Goal: Check status: Check status

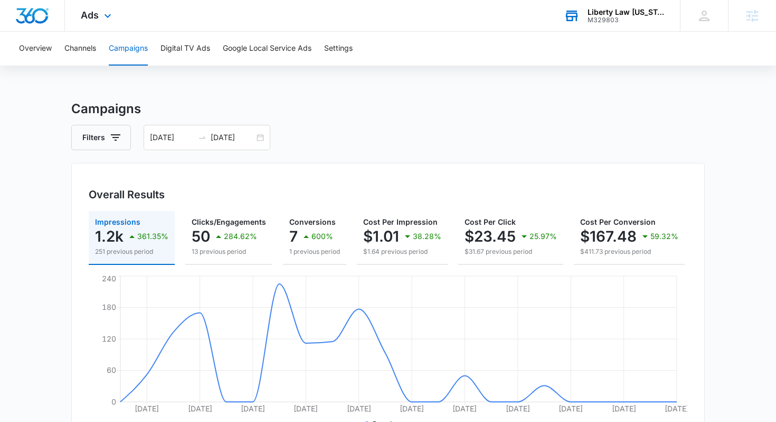
click at [610, 18] on div "M329803" at bounding box center [626, 19] width 77 height 7
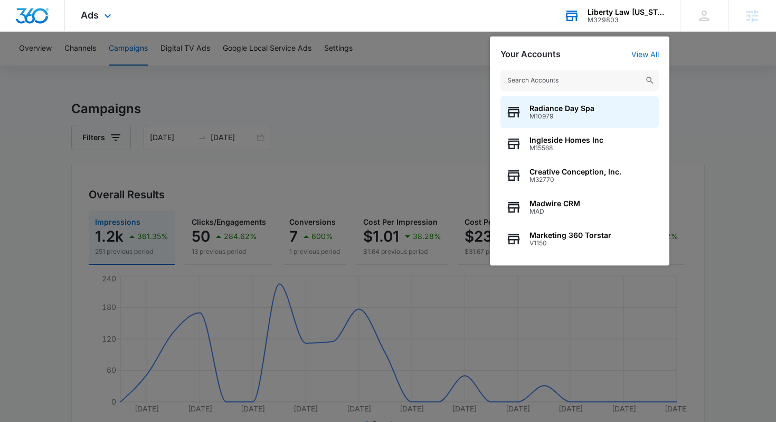
click at [567, 81] on input "text" at bounding box center [580, 80] width 158 height 21
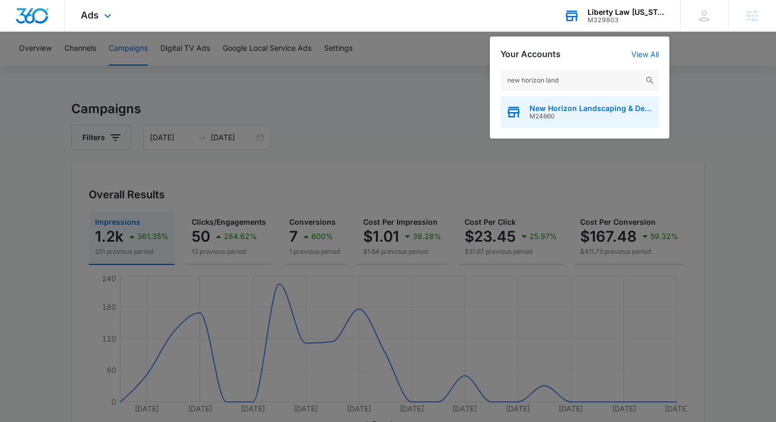
type input "new horizon land"
click at [611, 113] on span "M24860" at bounding box center [592, 116] width 124 height 7
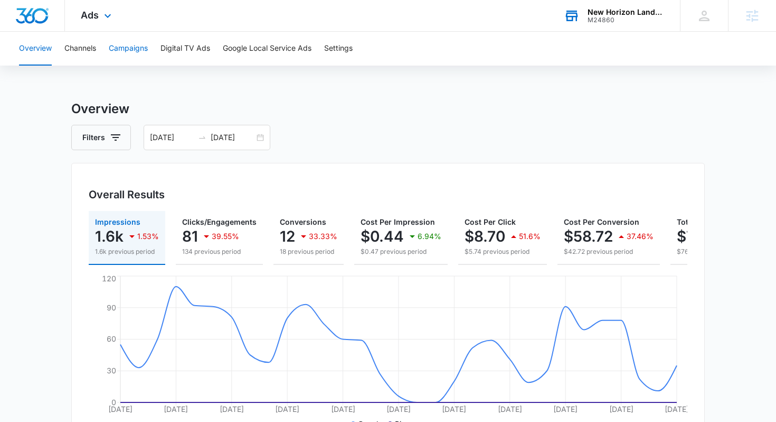
click at [144, 53] on button "Campaigns" at bounding box center [128, 49] width 39 height 34
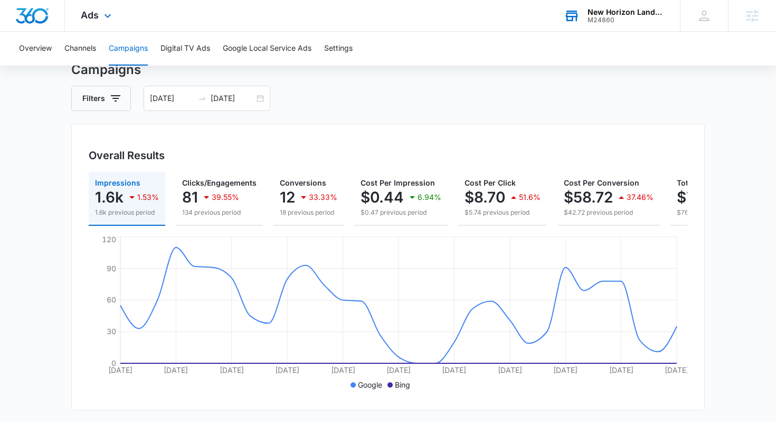
scroll to position [42, 0]
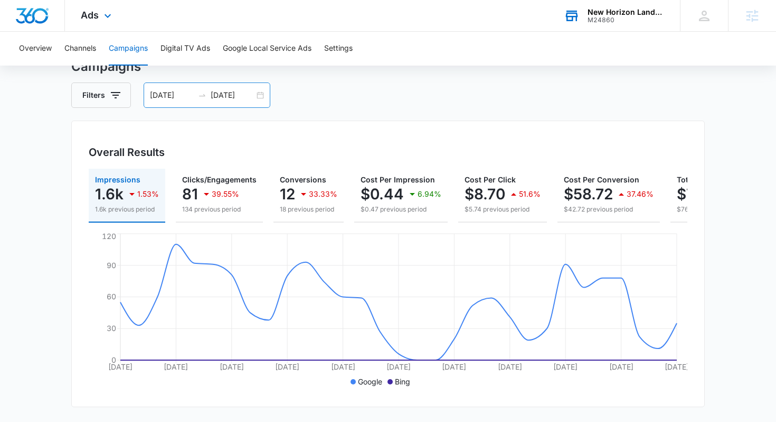
click at [236, 94] on input "09/08/2025" at bounding box center [233, 95] width 44 height 12
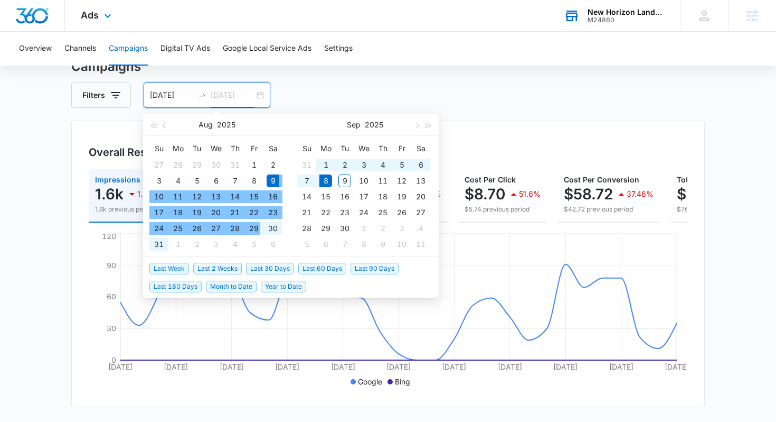
type input "09/08/2025"
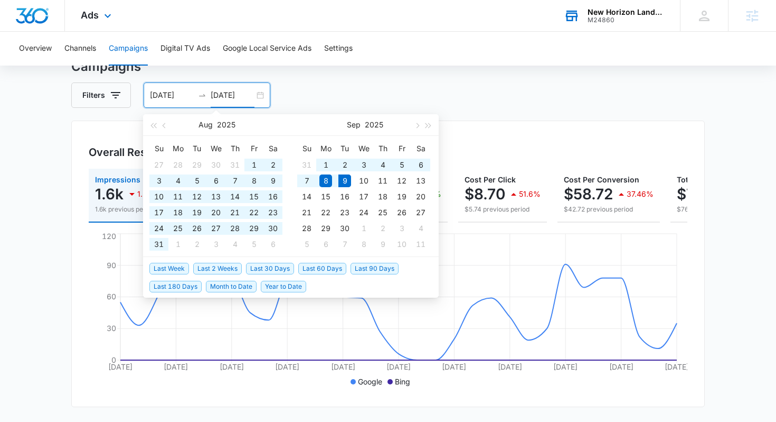
click at [289, 290] on span "Year to Date" at bounding box center [283, 286] width 45 height 12
type input "01/01/2025"
type input "[DATE]"
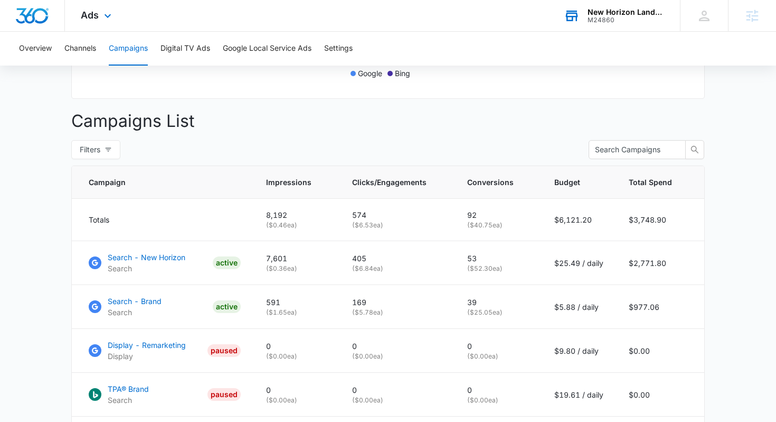
scroll to position [352, 0]
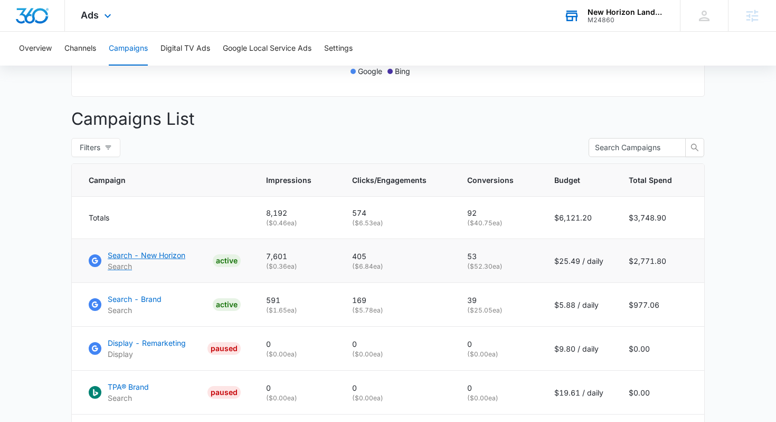
click at [156, 251] on p "Search - New Horizon" at bounding box center [147, 254] width 78 height 11
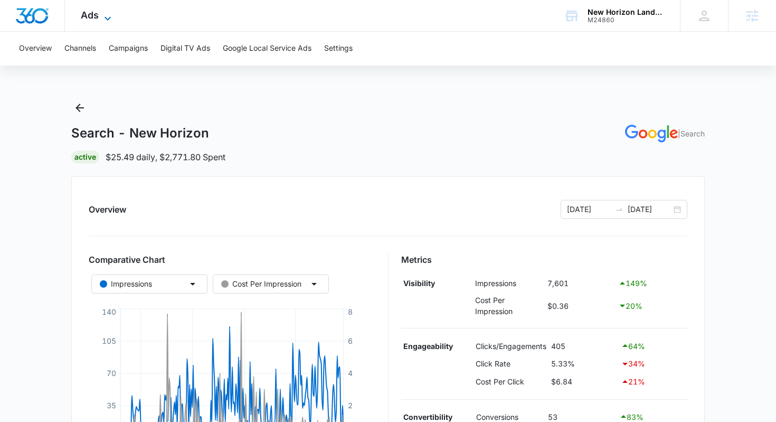
click at [107, 19] on icon at bounding box center [108, 18] width 6 height 4
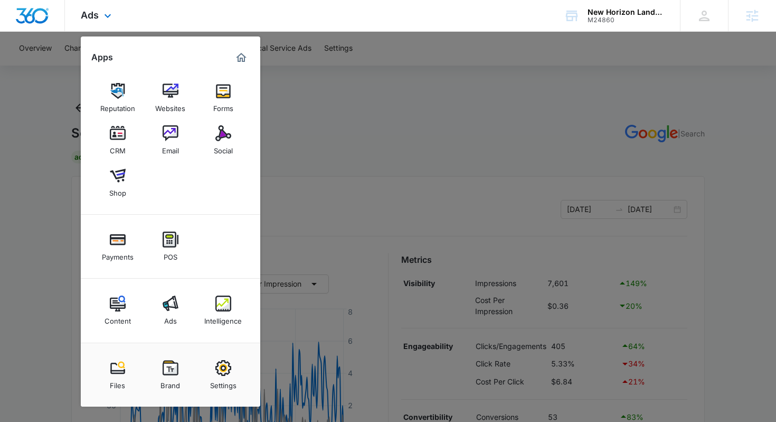
click at [200, 311] on div "Content Ads Intelligence" at bounding box center [171, 310] width 180 height 64
click at [238, 315] on div "Intelligence" at bounding box center [223, 318] width 38 height 14
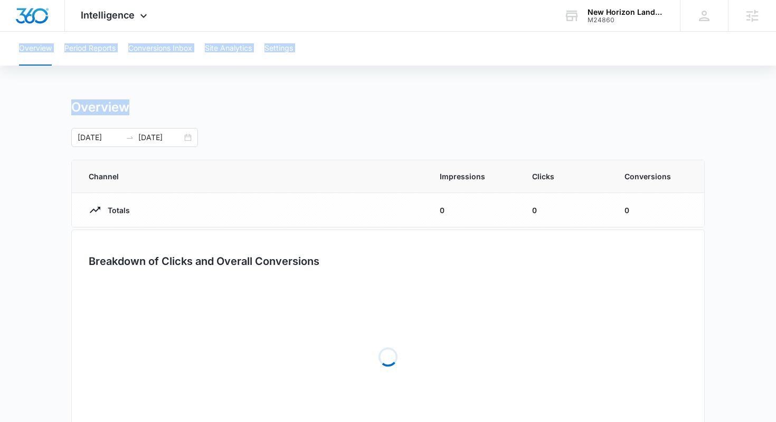
drag, startPoint x: 238, startPoint y: 315, endPoint x: 261, endPoint y: 86, distance: 229.9
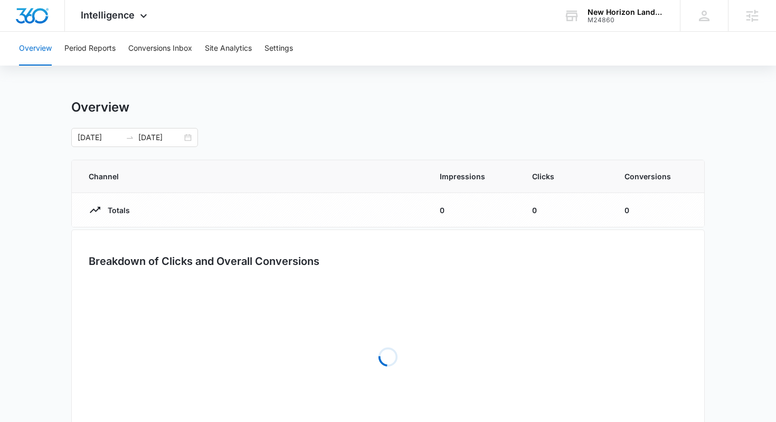
click at [24, 120] on main "Overview 01/01/2025 09/09/2025 Channel Impressions Clicks Conversions Totals 0 …" at bounding box center [388, 283] width 776 height 369
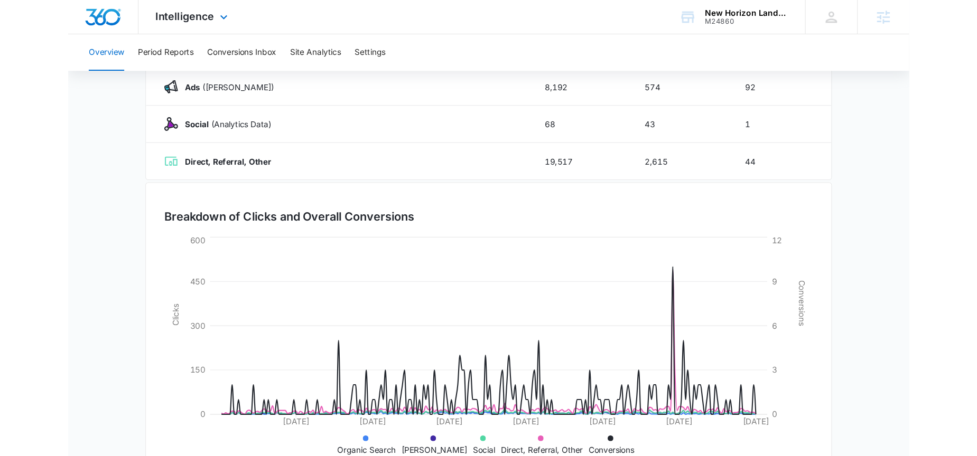
scroll to position [198, 0]
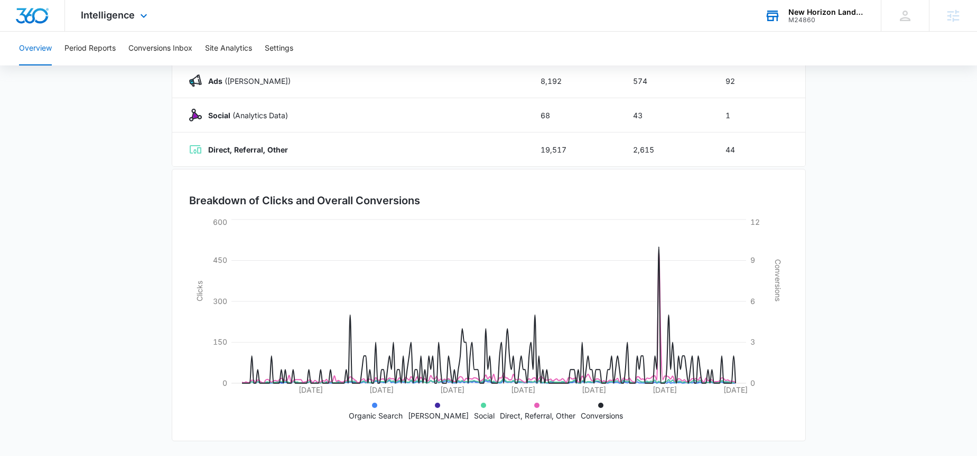
click at [776, 16] on div "M24860" at bounding box center [826, 19] width 77 height 7
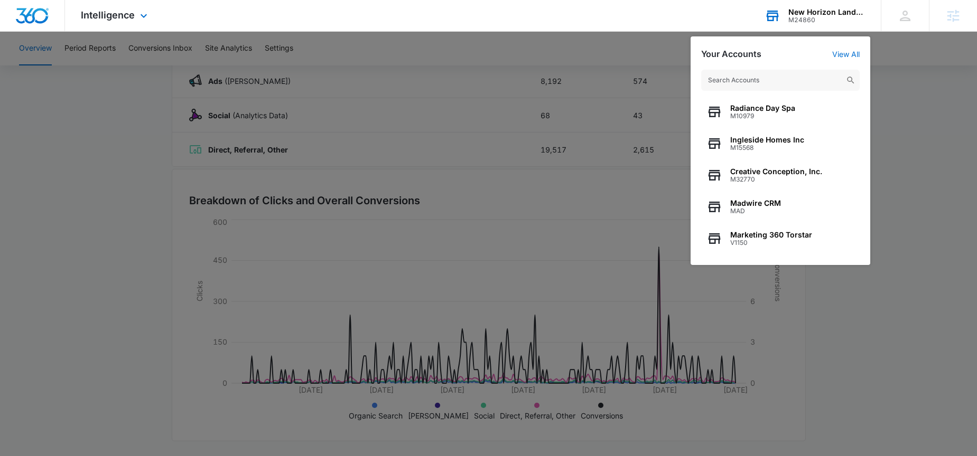
click at [776, 4] on div "New Horizon Landscaping & Design M24860 Your Accounts View All Radiance Day Spa…" at bounding box center [814, 15] width 132 height 31
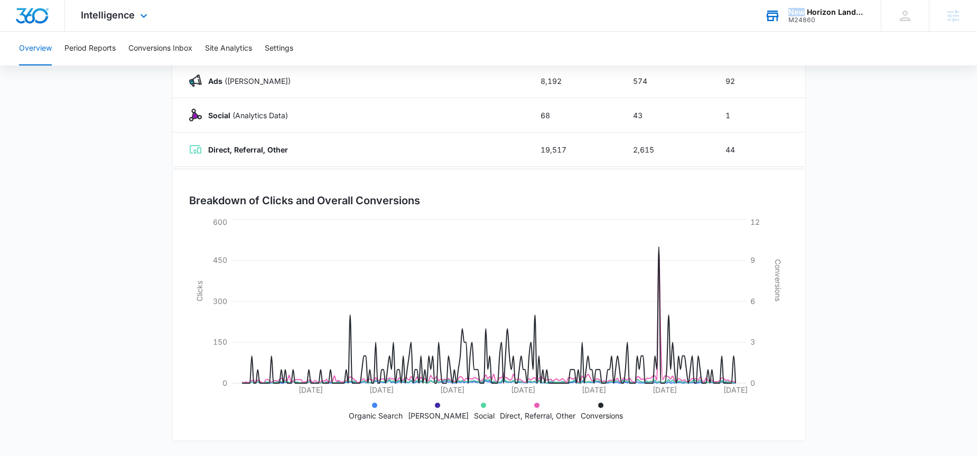
click at [776, 4] on div "New Horizon Landscaping & Design M24860 Your Accounts View All" at bounding box center [814, 15] width 132 height 31
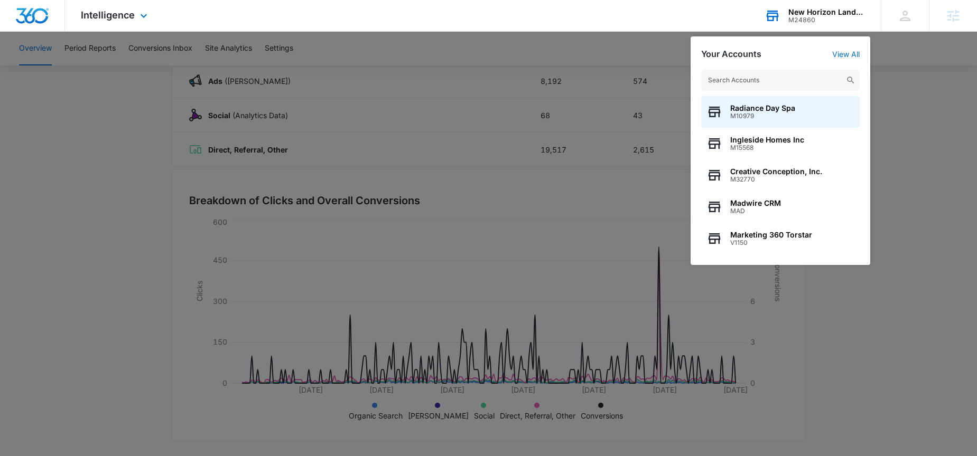
click at [776, 84] on input "text" at bounding box center [780, 80] width 158 height 21
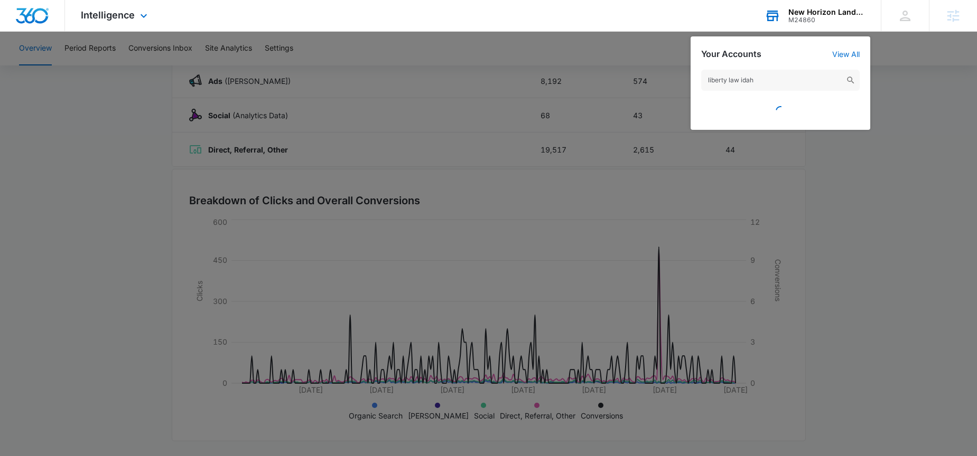
type input "liberty law idaho"
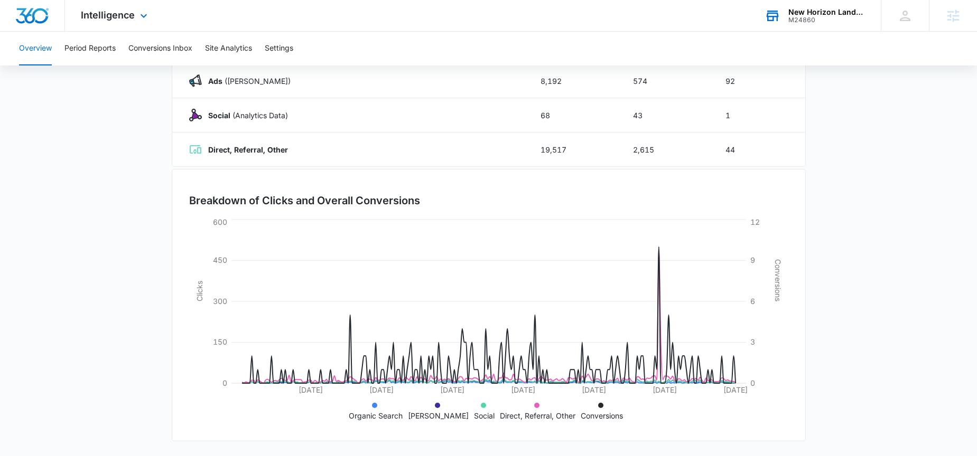
scroll to position [0, 0]
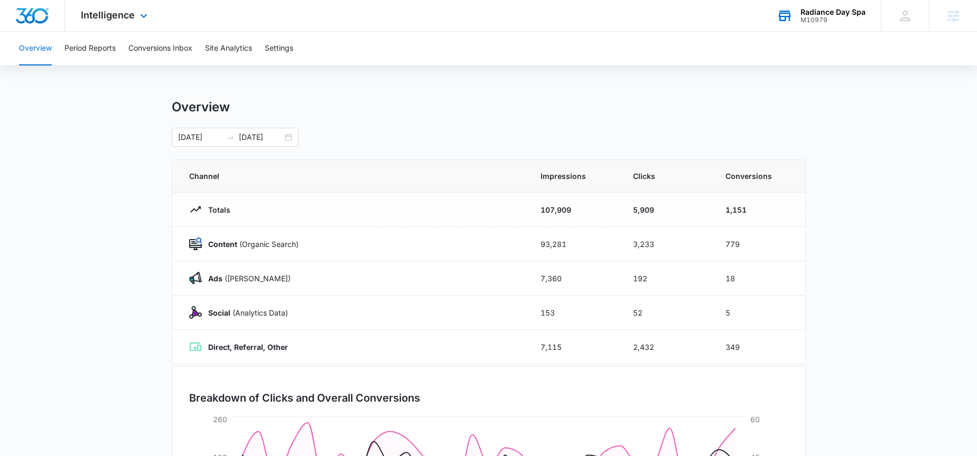
drag, startPoint x: 842, startPoint y: 16, endPoint x: 842, endPoint y: 25, distance: 9.0
click at [776, 16] on div "M10979" at bounding box center [832, 19] width 65 height 7
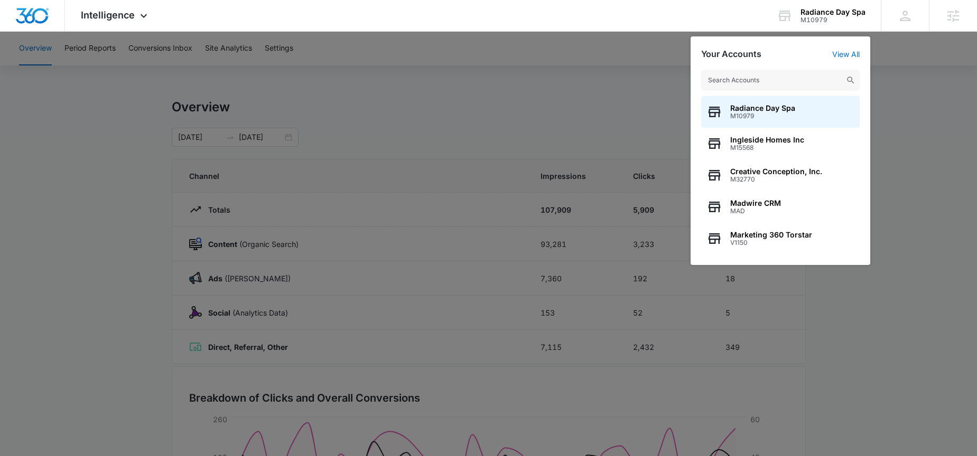
click at [776, 85] on input "text" at bounding box center [780, 80] width 158 height 21
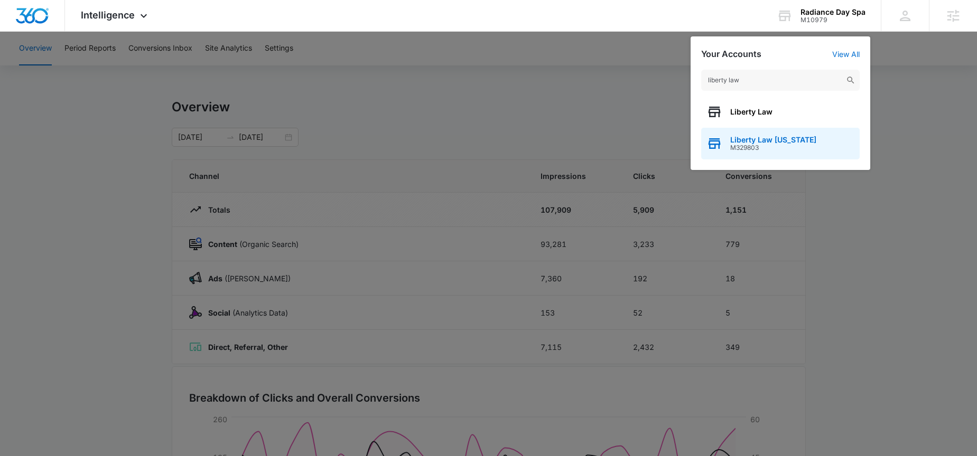
type input "liberty law"
click at [766, 130] on div "Liberty Law Idaho M329803" at bounding box center [780, 144] width 158 height 32
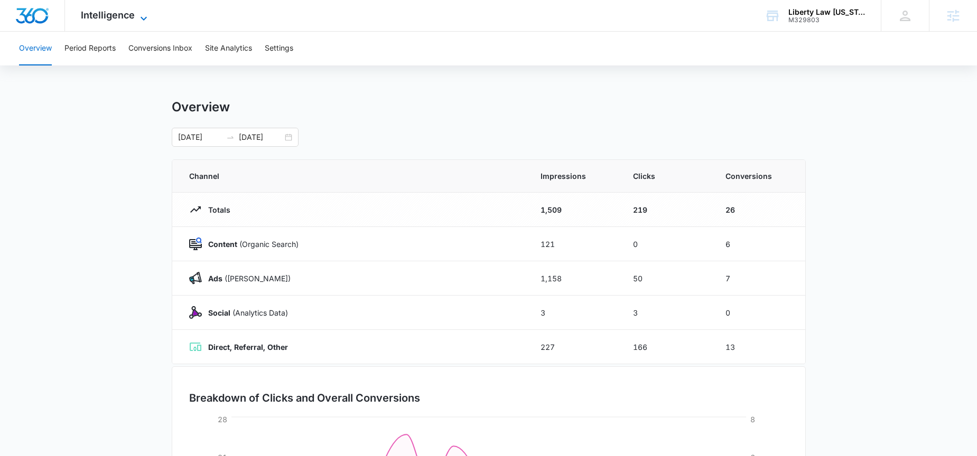
click at [124, 10] on span "Intelligence" at bounding box center [108, 15] width 54 height 11
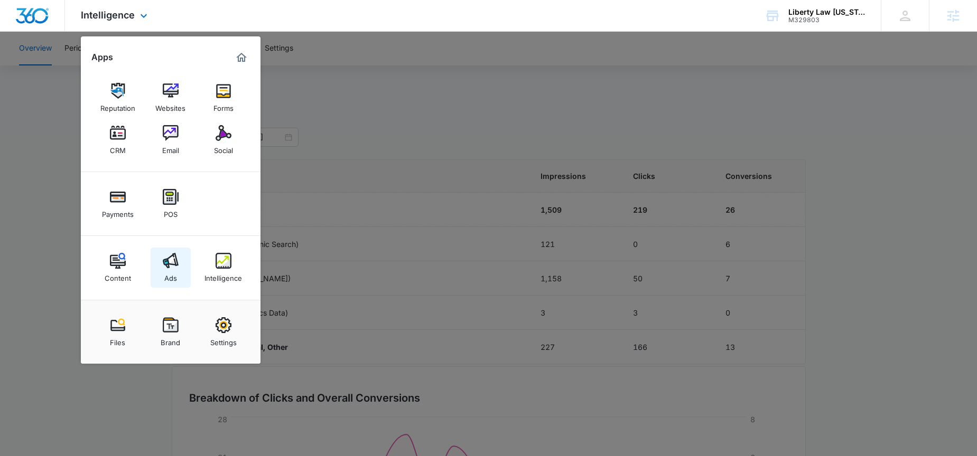
click at [176, 265] on img at bounding box center [171, 261] width 16 height 16
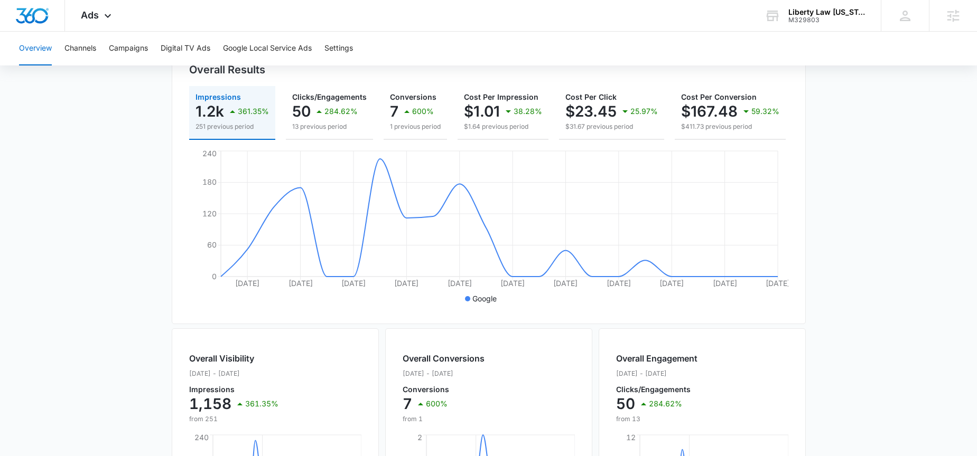
scroll to position [224, 0]
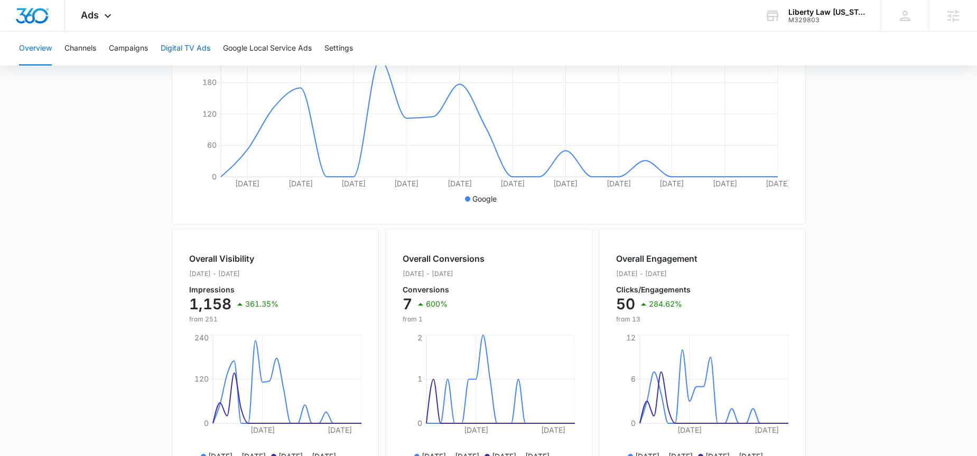
click at [174, 48] on button "Digital TV Ads" at bounding box center [186, 49] width 50 height 34
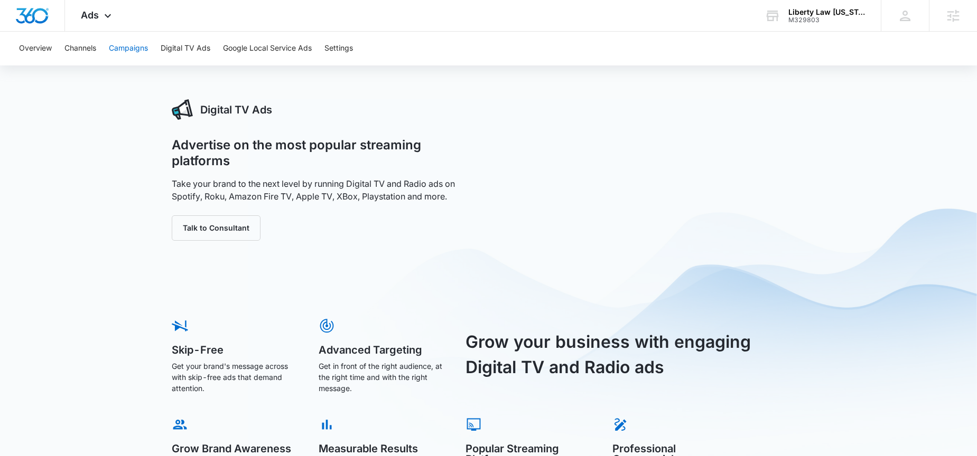
click at [135, 45] on button "Campaigns" at bounding box center [128, 49] width 39 height 34
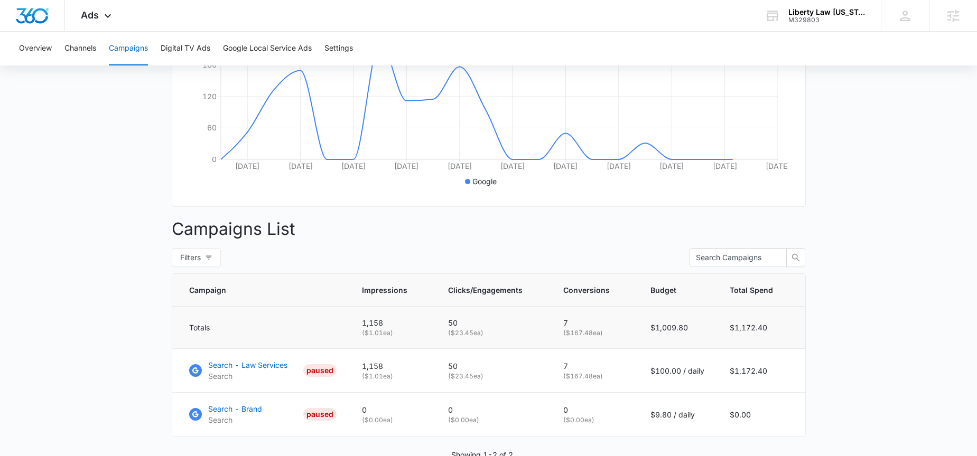
scroll to position [297, 0]
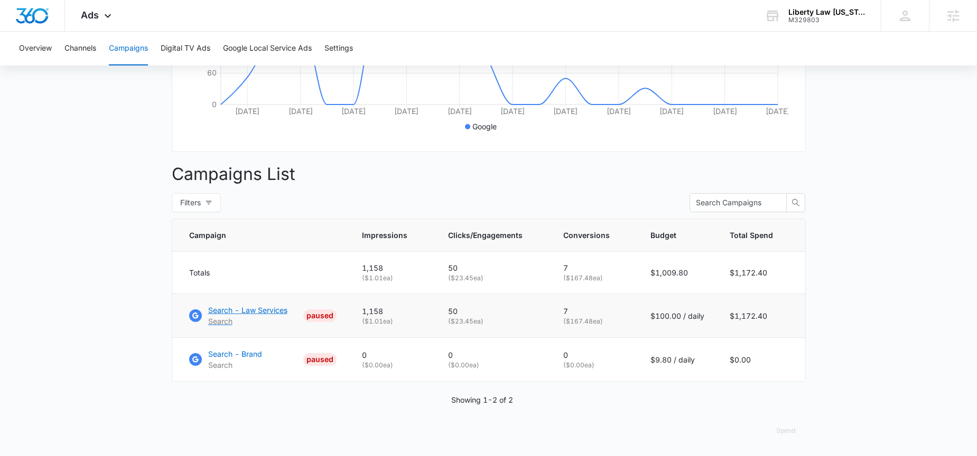
click at [258, 316] on p "Search - Law Services" at bounding box center [247, 310] width 79 height 11
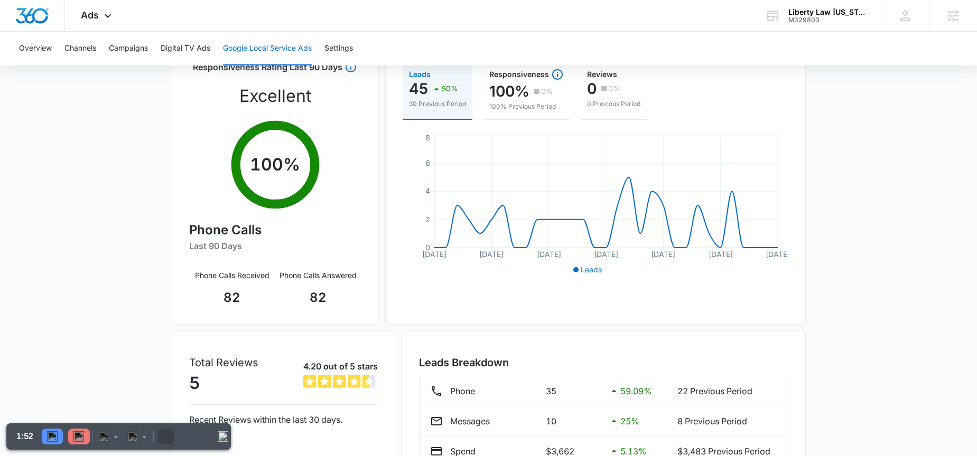
scroll to position [149, 0]
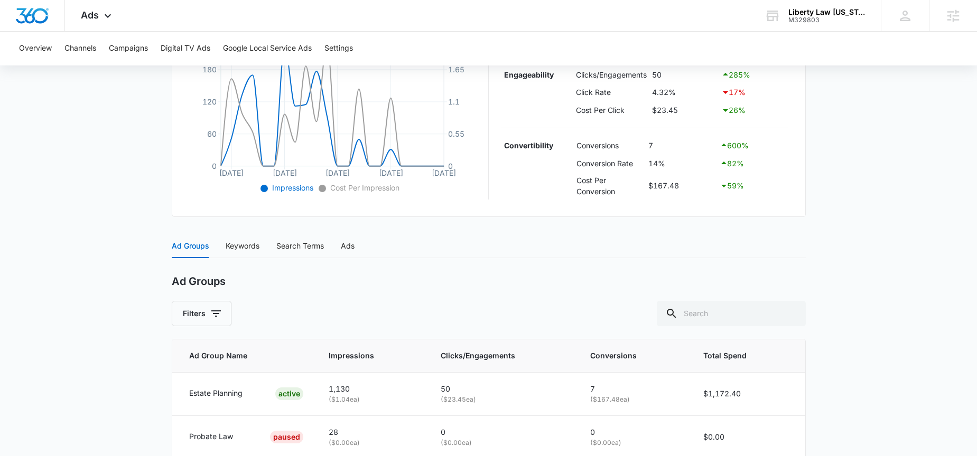
scroll to position [324, 0]
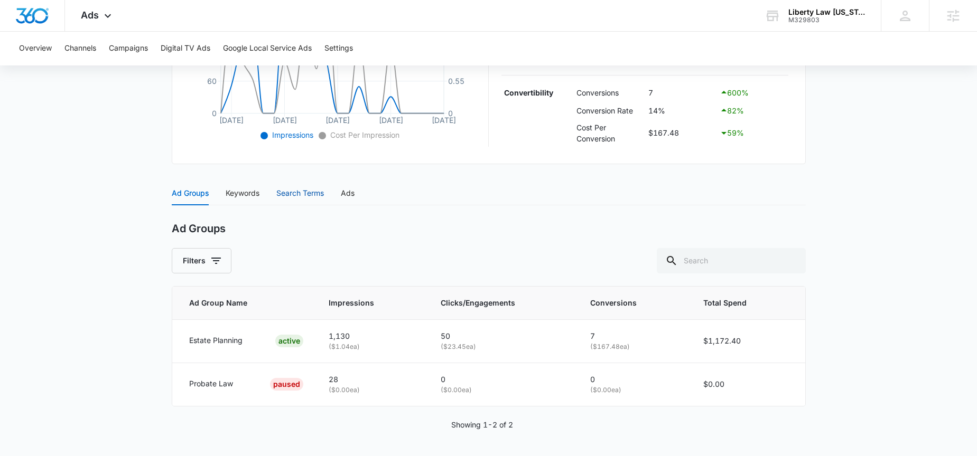
click at [298, 196] on div "Search Terms" at bounding box center [300, 194] width 48 height 12
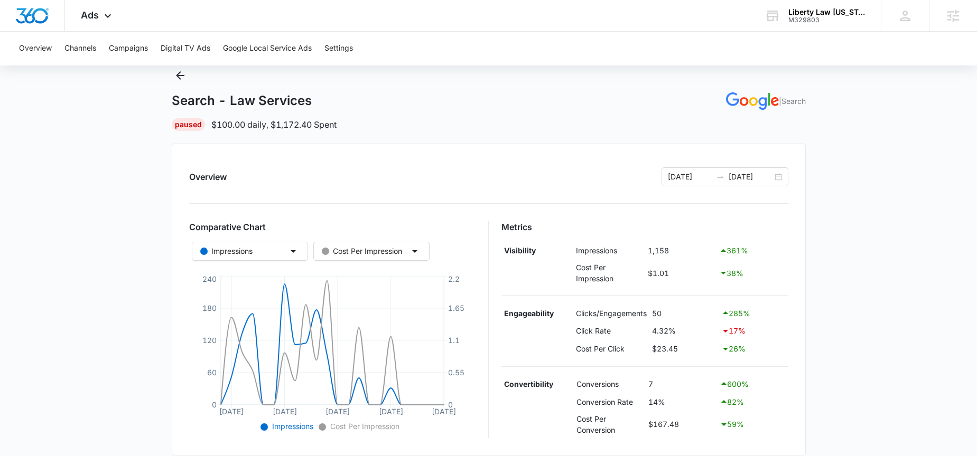
scroll to position [0, 0]
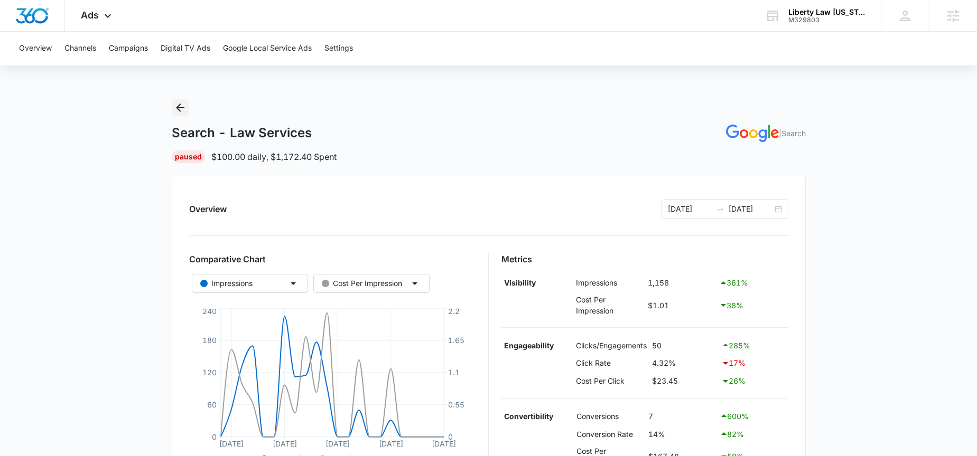
click at [176, 108] on icon "Back" at bounding box center [180, 108] width 8 height 8
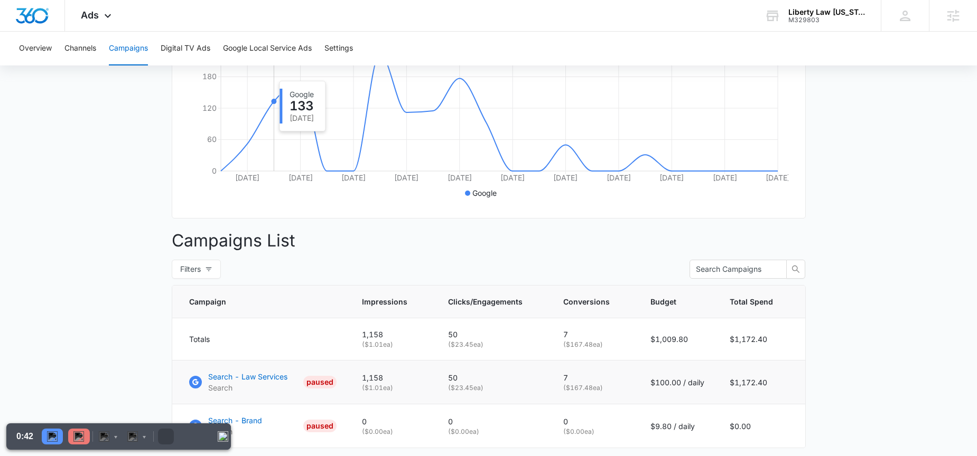
scroll to position [305, 0]
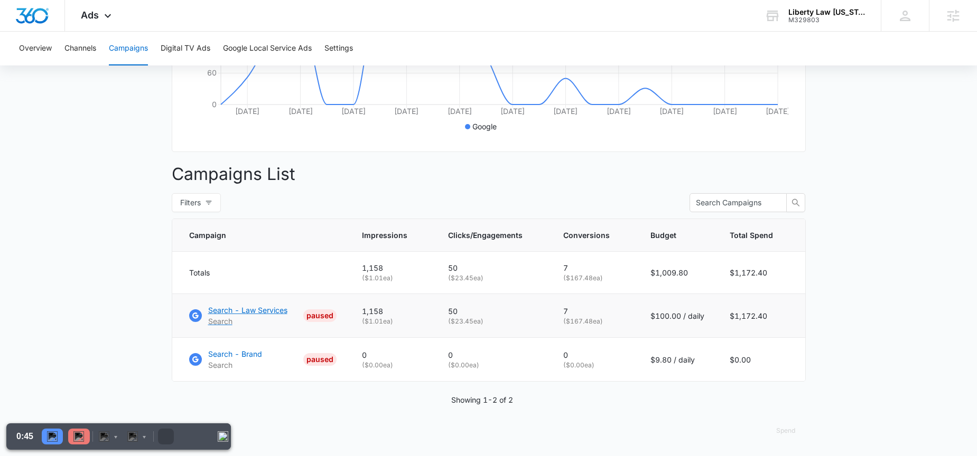
click at [252, 312] on p "Search - Law Services" at bounding box center [247, 310] width 79 height 11
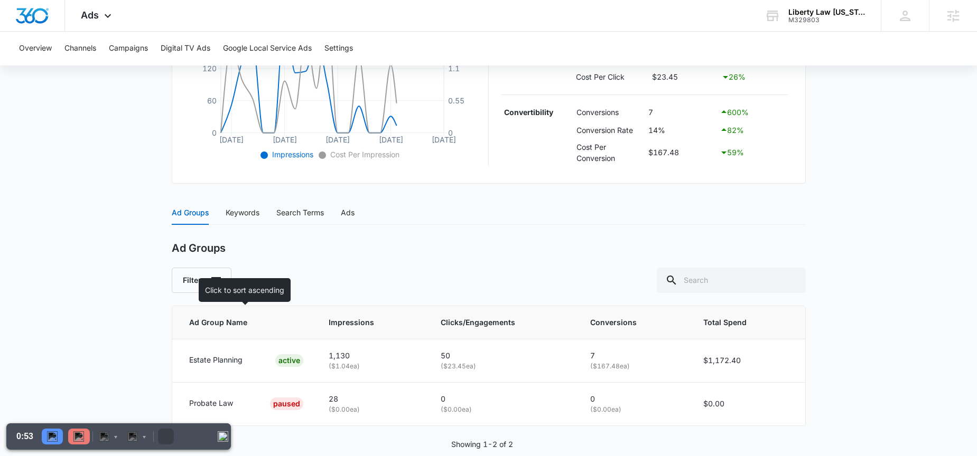
scroll to position [310, 0]
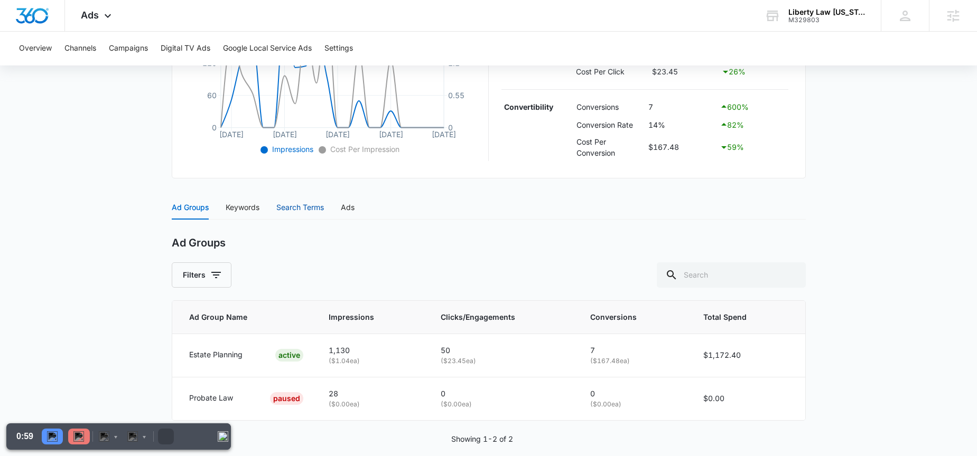
click at [302, 205] on div "Search Terms" at bounding box center [300, 208] width 48 height 12
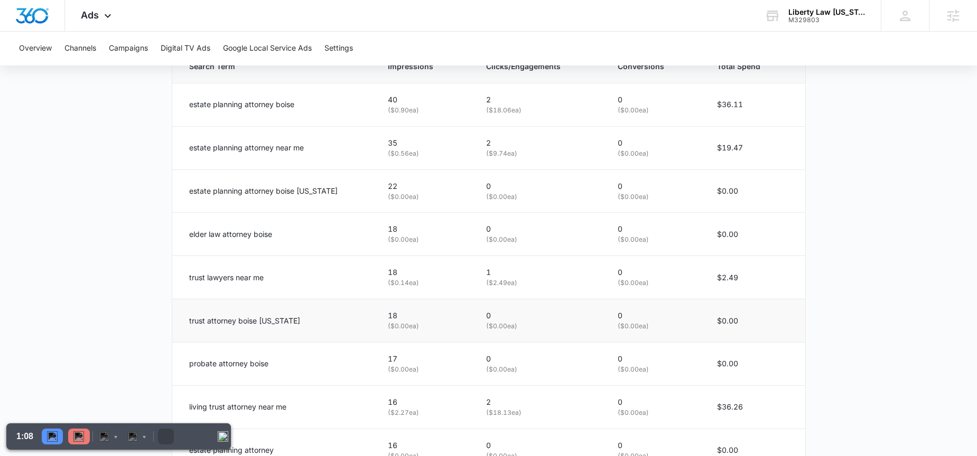
scroll to position [603, 0]
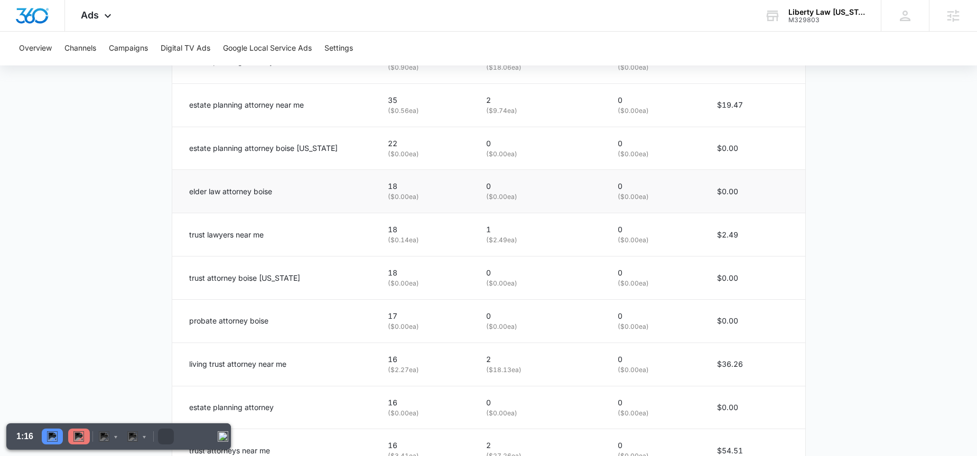
drag, startPoint x: 222, startPoint y: 196, endPoint x: 175, endPoint y: 198, distance: 46.5
click at [175, 198] on td "elder law attorney boise" at bounding box center [273, 191] width 203 height 43
click at [818, 222] on main "Search - Law Services | Search Paused $100.00 daily , $1,172.40 Spent Overview …" at bounding box center [488, 13] width 977 height 1035
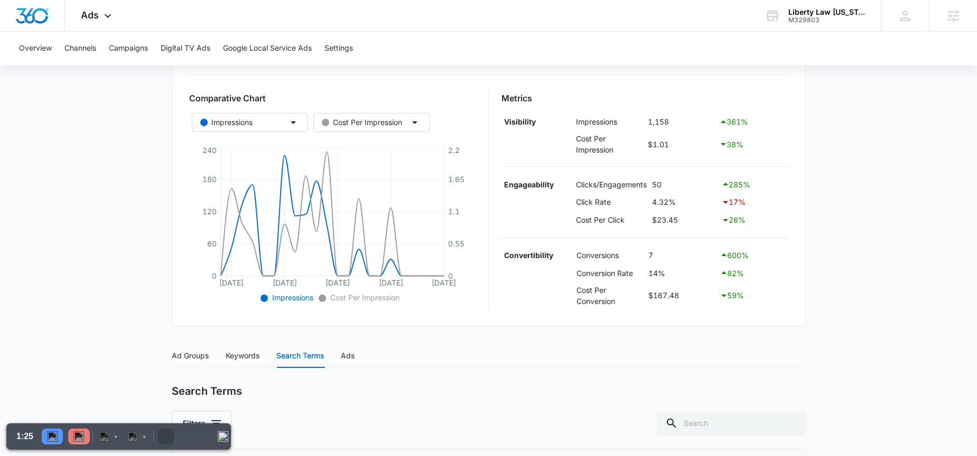
scroll to position [61, 0]
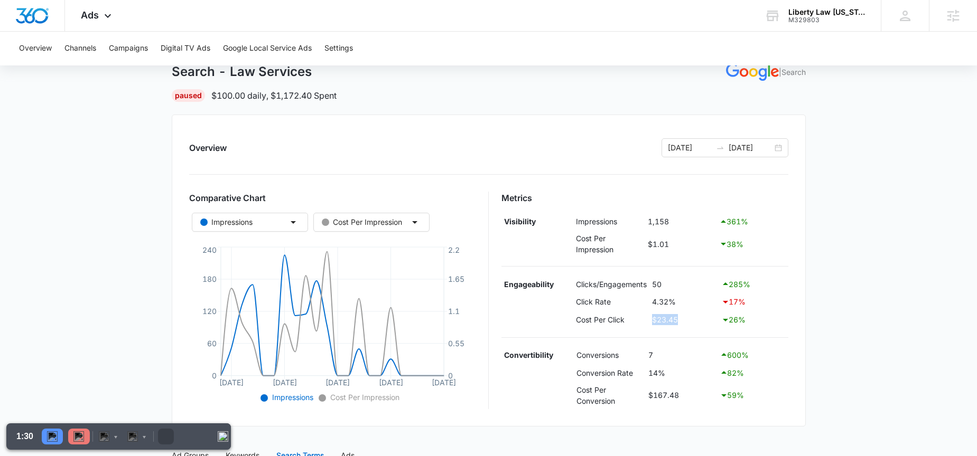
drag, startPoint x: 769, startPoint y: 325, endPoint x: 645, endPoint y: 324, distance: 123.1
click at [645, 324] on tr "Cost Per Click $23.45 26 %" at bounding box center [644, 320] width 287 height 18
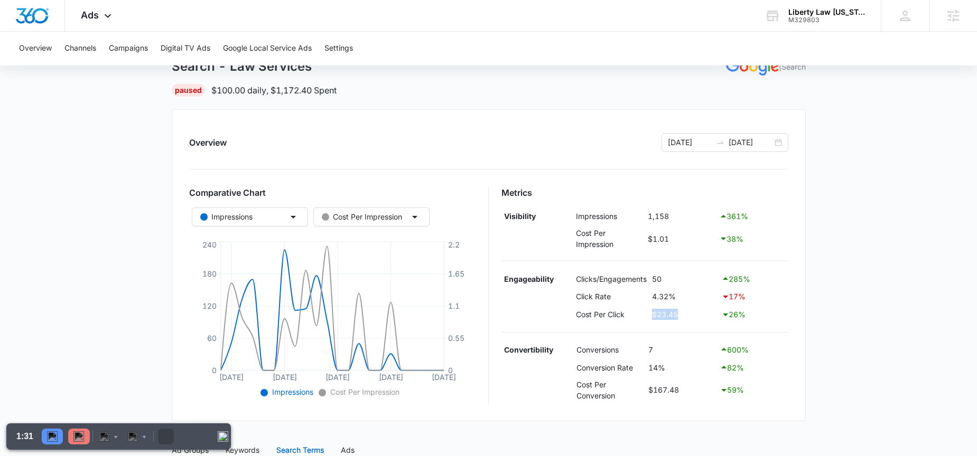
scroll to position [74, 0]
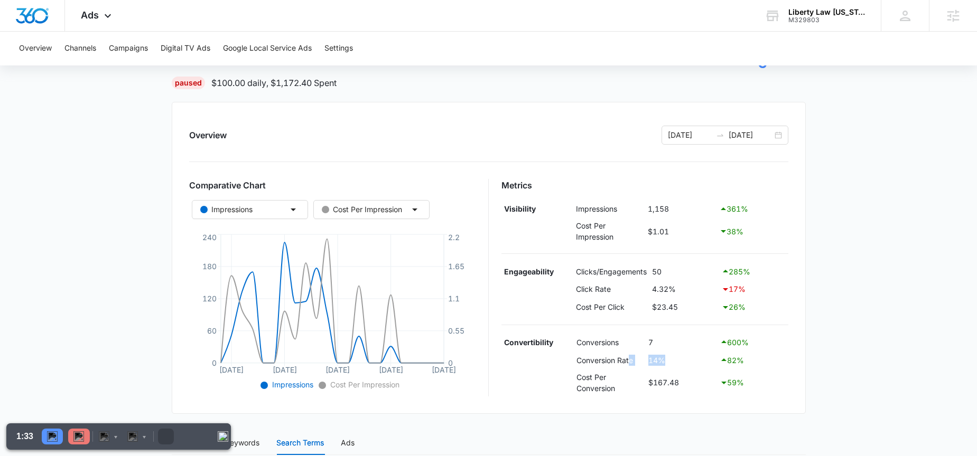
drag, startPoint x: 631, startPoint y: 355, endPoint x: 686, endPoint y: 363, distance: 56.0
click at [686, 363] on tr "Conversion Rate 14% 82 %" at bounding box center [644, 360] width 287 height 18
drag, startPoint x: 703, startPoint y: 388, endPoint x: 650, endPoint y: 386, distance: 52.4
click at [650, 386] on td "$167.48" at bounding box center [680, 382] width 71 height 27
